Goal: Transaction & Acquisition: Obtain resource

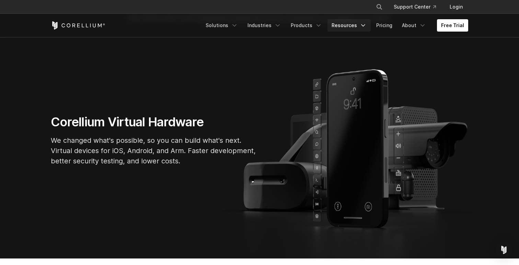
click at [355, 25] on link "Resources" at bounding box center [348, 25] width 43 height 12
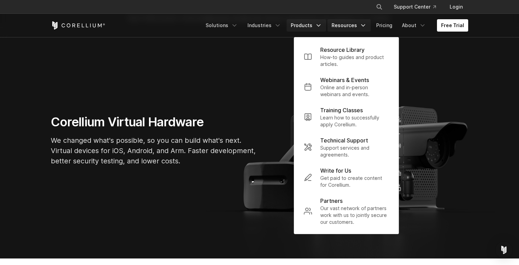
click at [314, 26] on link "Products" at bounding box center [305, 25] width 39 height 12
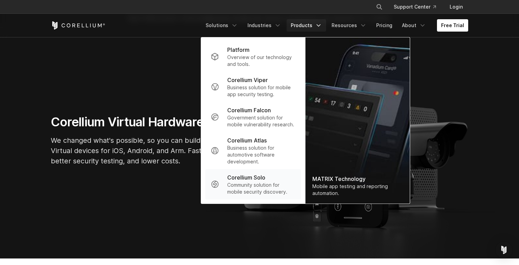
click at [253, 184] on p "Community solution for mobile security discovery." at bounding box center [261, 188] width 68 height 14
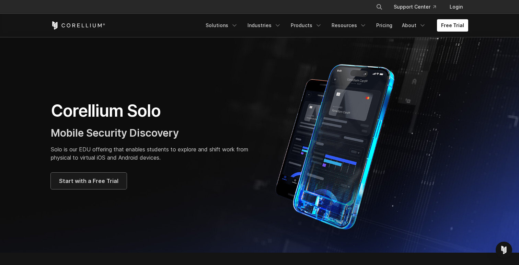
click at [108, 182] on span "Start with a Free Trial" at bounding box center [88, 181] width 59 height 8
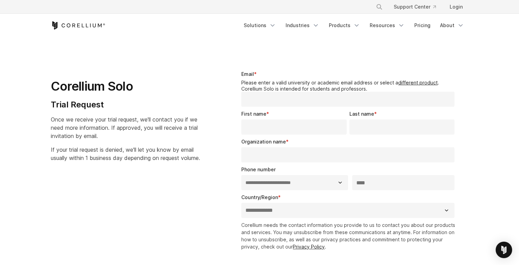
select select "**"
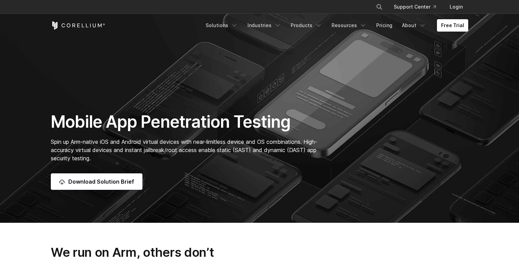
scroll to position [32, 0]
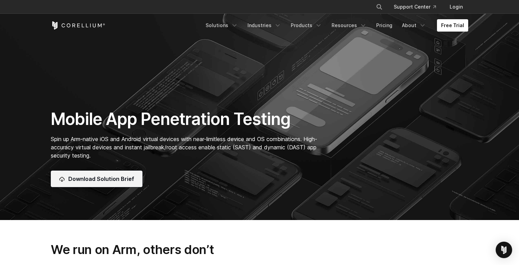
click at [98, 183] on link "Download Solution Brief" at bounding box center [97, 178] width 92 height 16
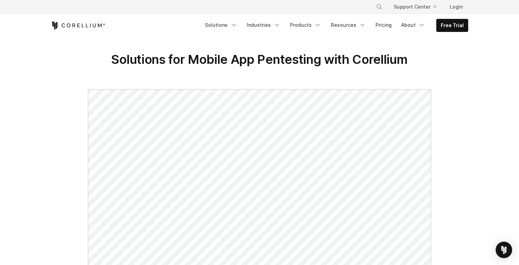
scroll to position [11, 0]
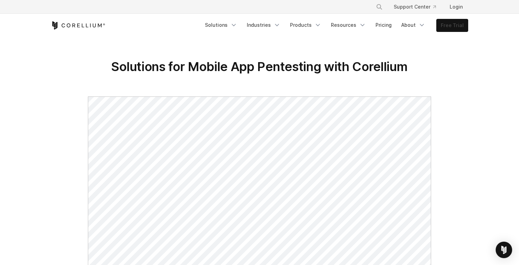
click at [459, 24] on link "Free Trial" at bounding box center [451, 25] width 31 height 12
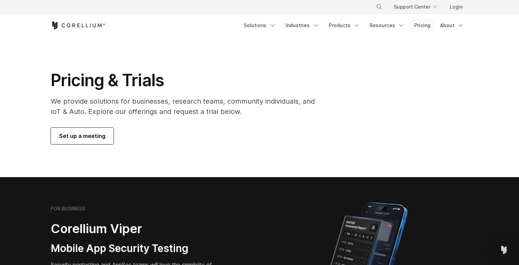
click at [415, 24] on link "Pricing" at bounding box center [422, 25] width 24 height 12
click at [425, 25] on link "Pricing" at bounding box center [422, 25] width 24 height 12
